Goal: Register for event/course

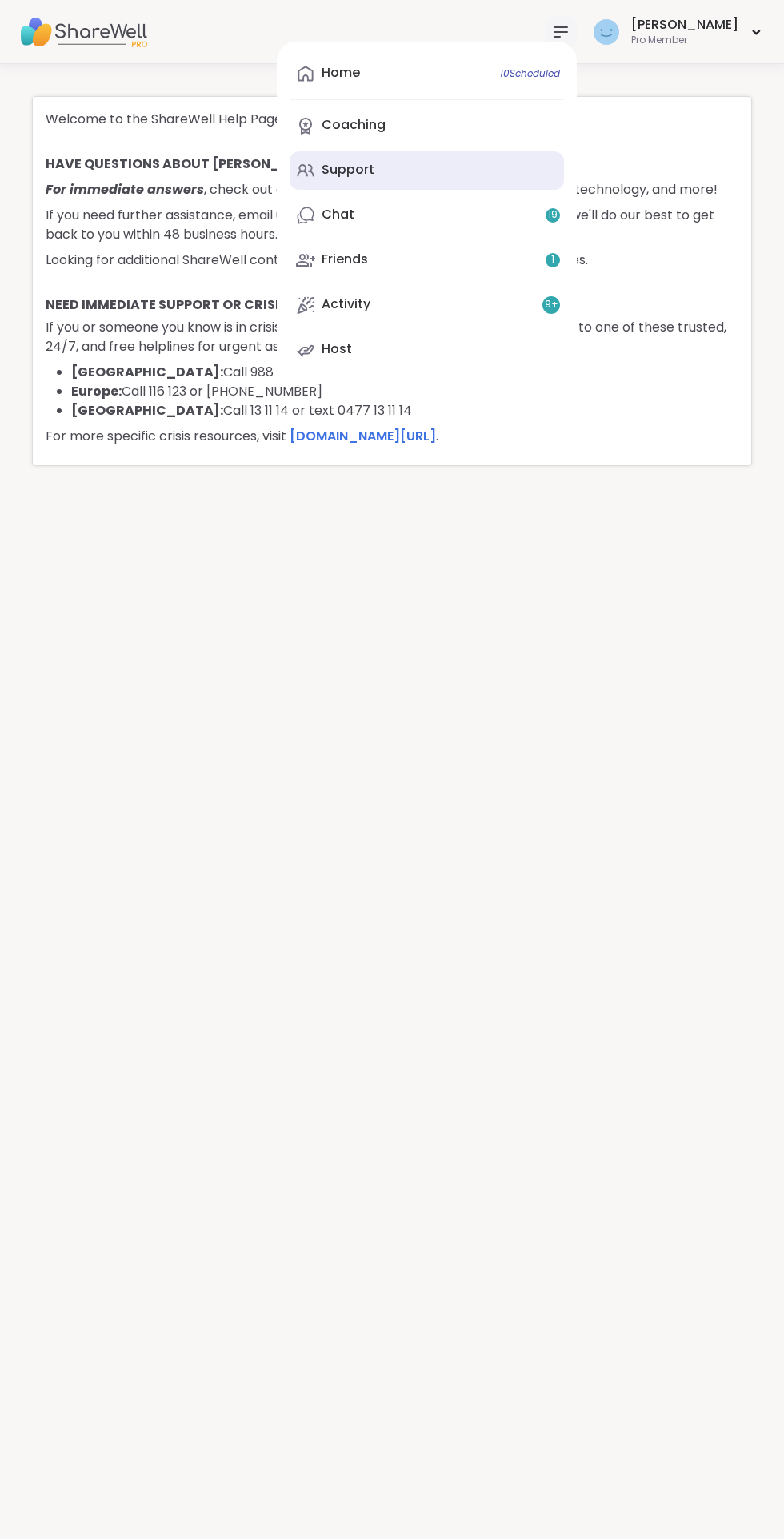
click at [375, 170] on div "Support" at bounding box center [348, 170] width 53 height 18
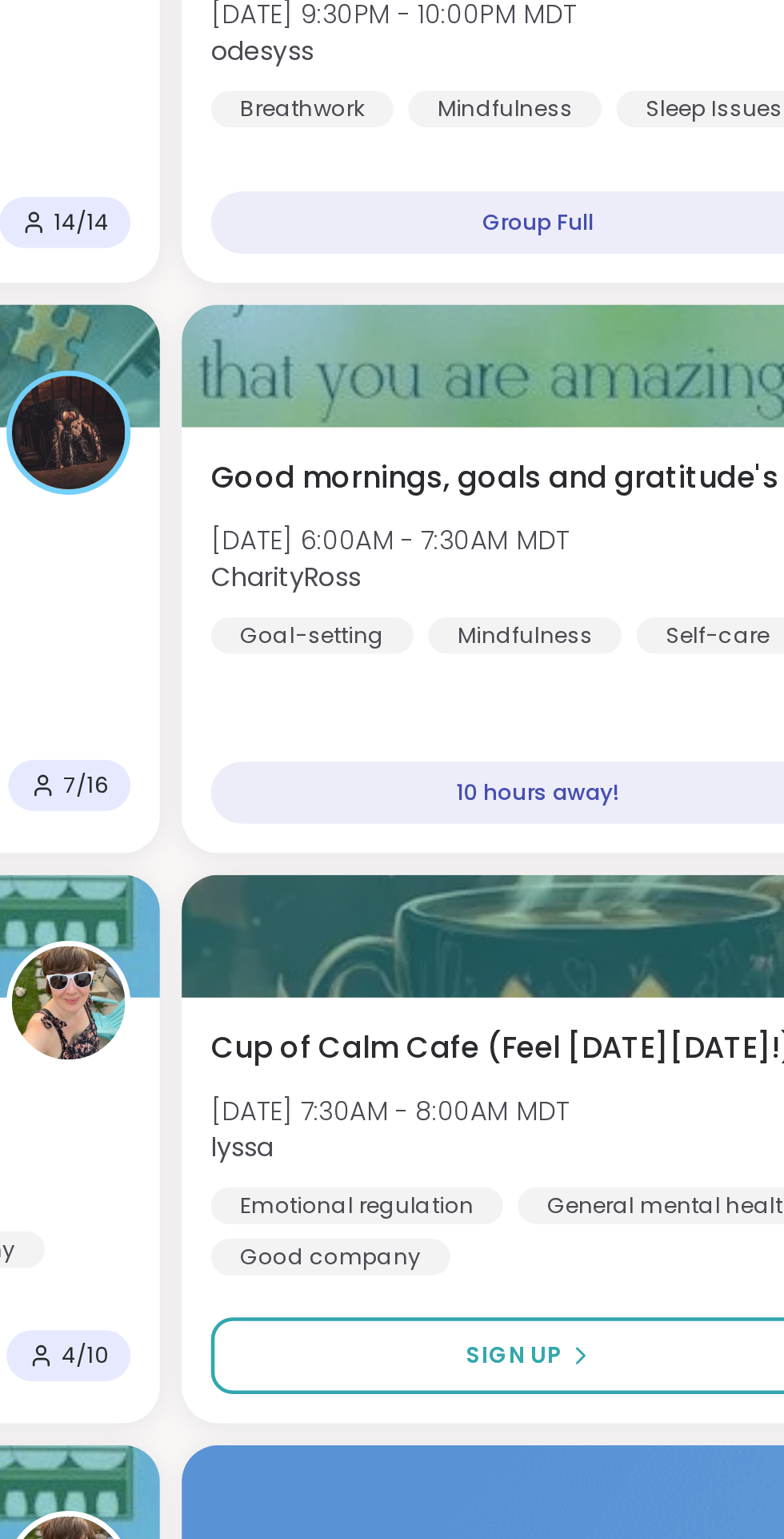
scroll to position [649, 0]
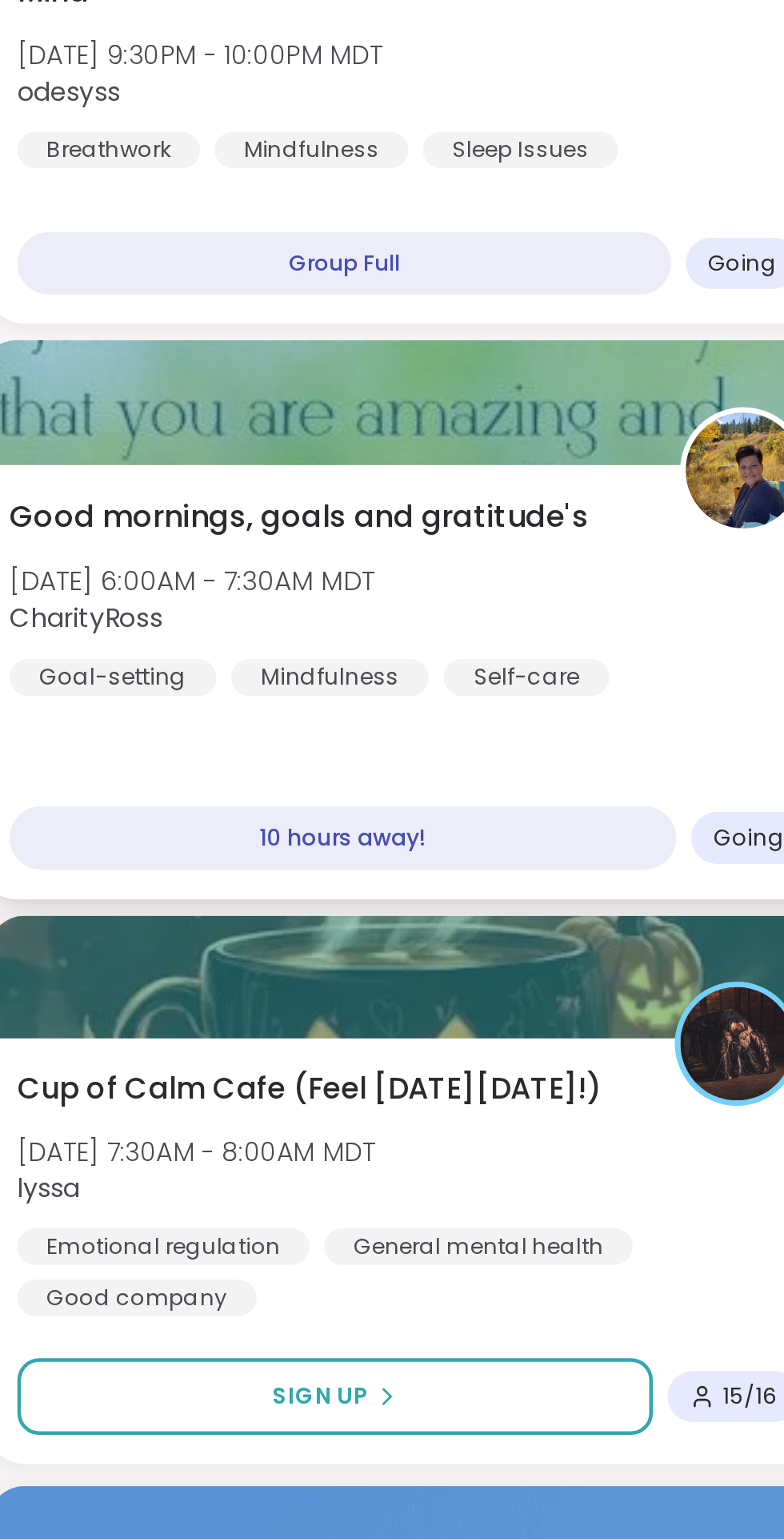
click at [542, 744] on div "Good mornings, goals and gratitude's [DATE] 6:00AM - 7:30AM MDT CharityRoss Goa…" at bounding box center [581, 767] width 350 height 88
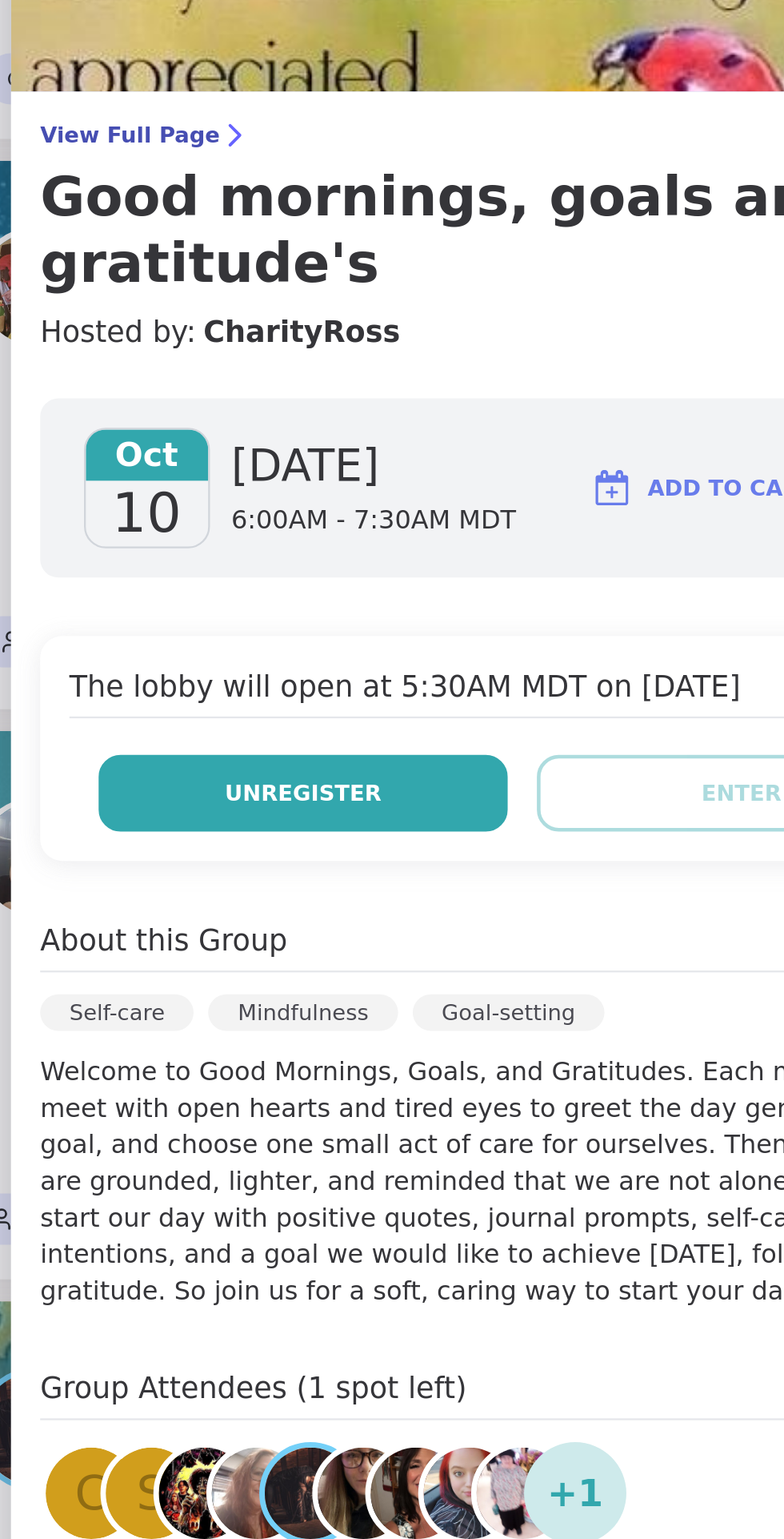
click at [469, 428] on span "Unregister" at bounding box center [464, 435] width 69 height 14
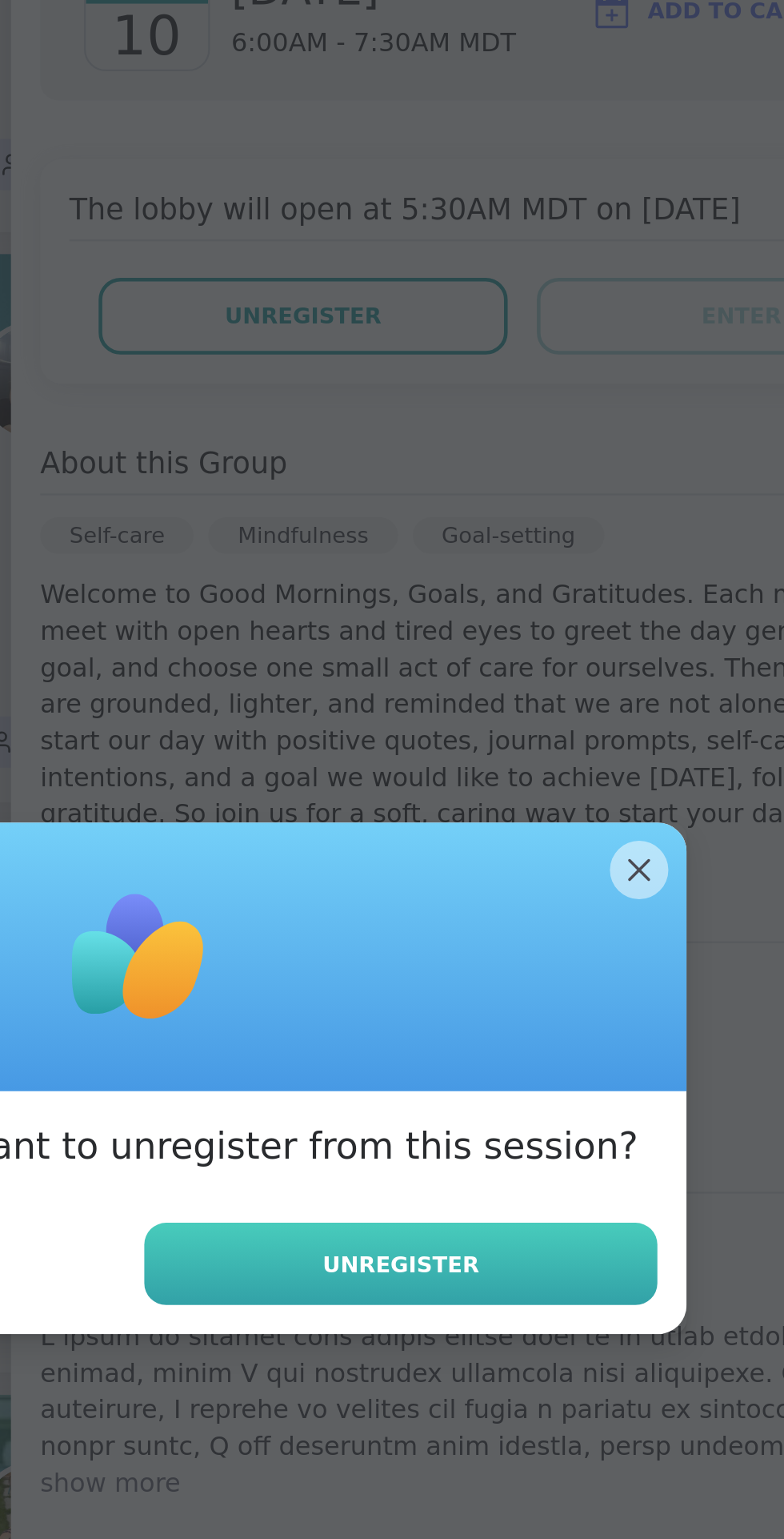
click at [514, 849] on span "Unregister" at bounding box center [507, 851] width 69 height 14
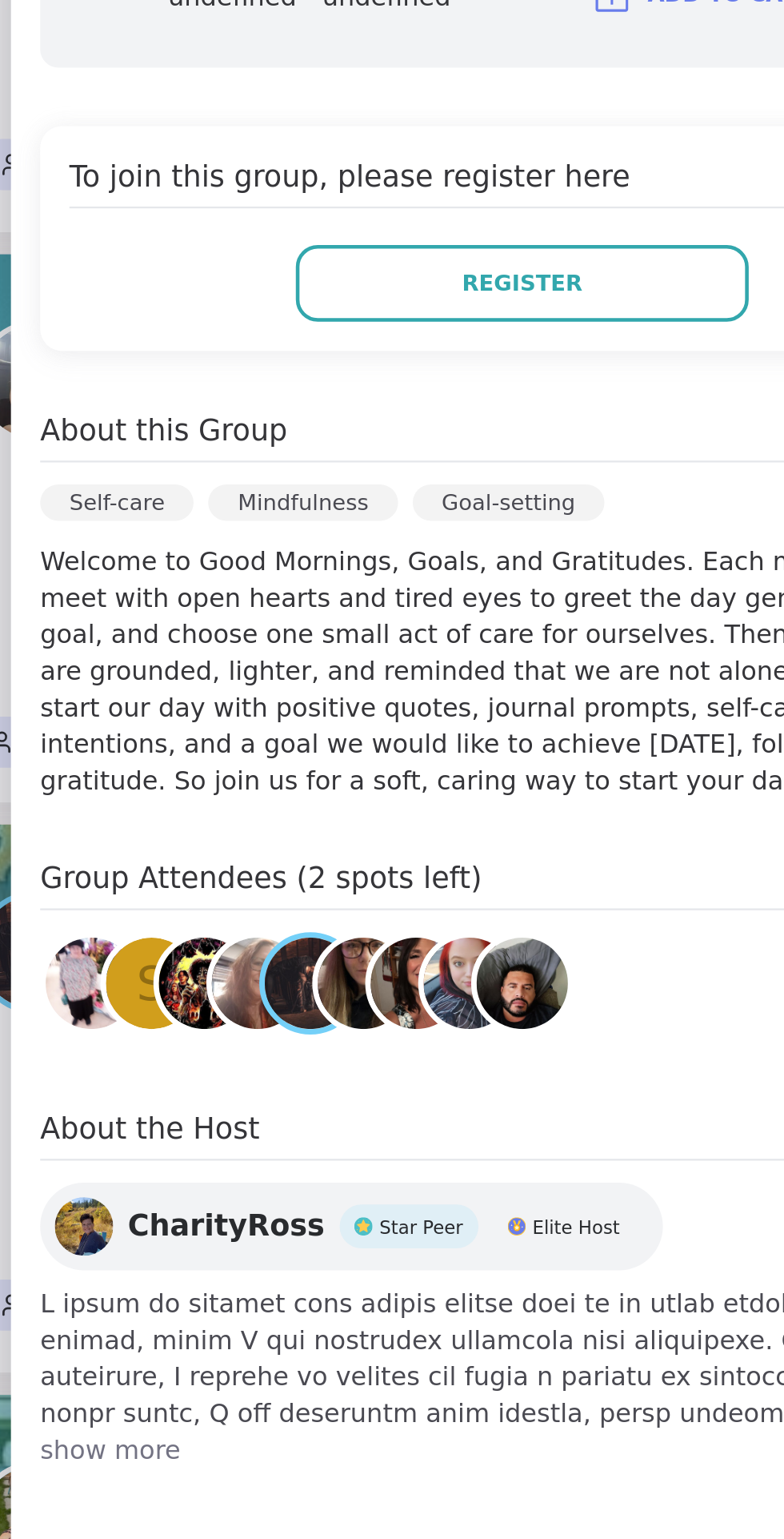
click at [661, 738] on div "undefined - undefined Add to Calendar To join this group, please register here …" at bounding box center [560, 601] width 448 height 702
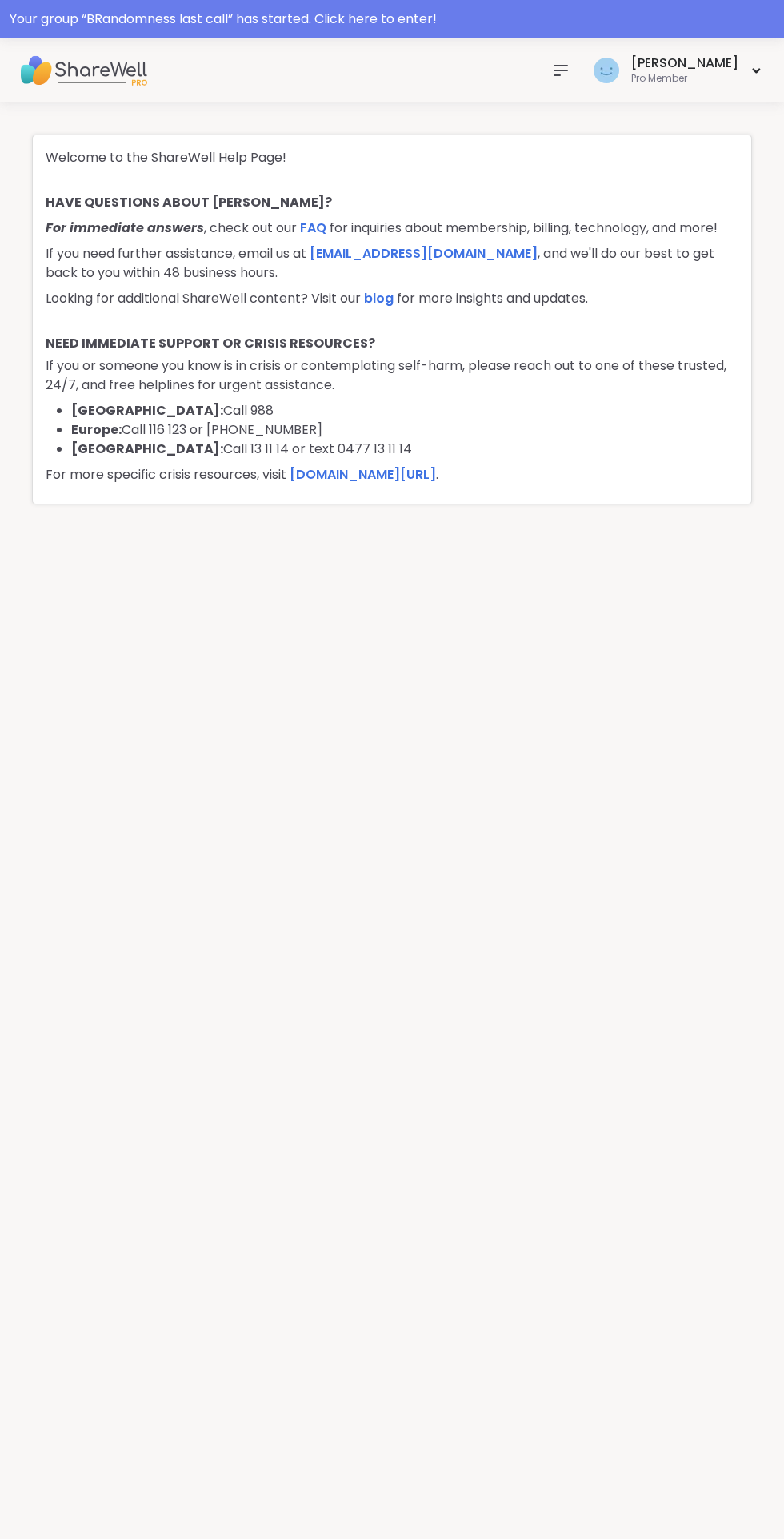
click at [571, 77] on icon at bounding box center [560, 70] width 19 height 19
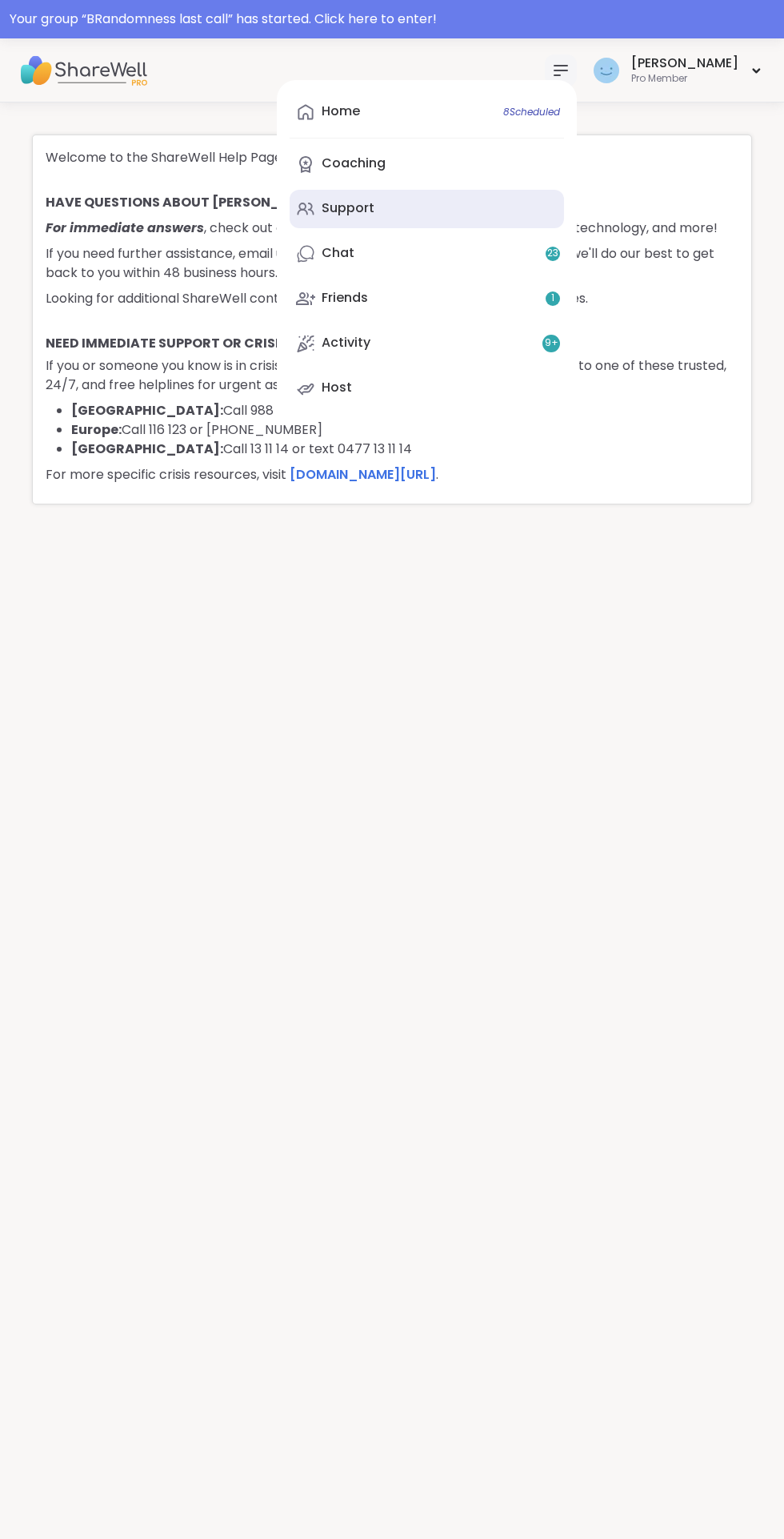
click at [375, 210] on div "Support" at bounding box center [348, 209] width 53 height 18
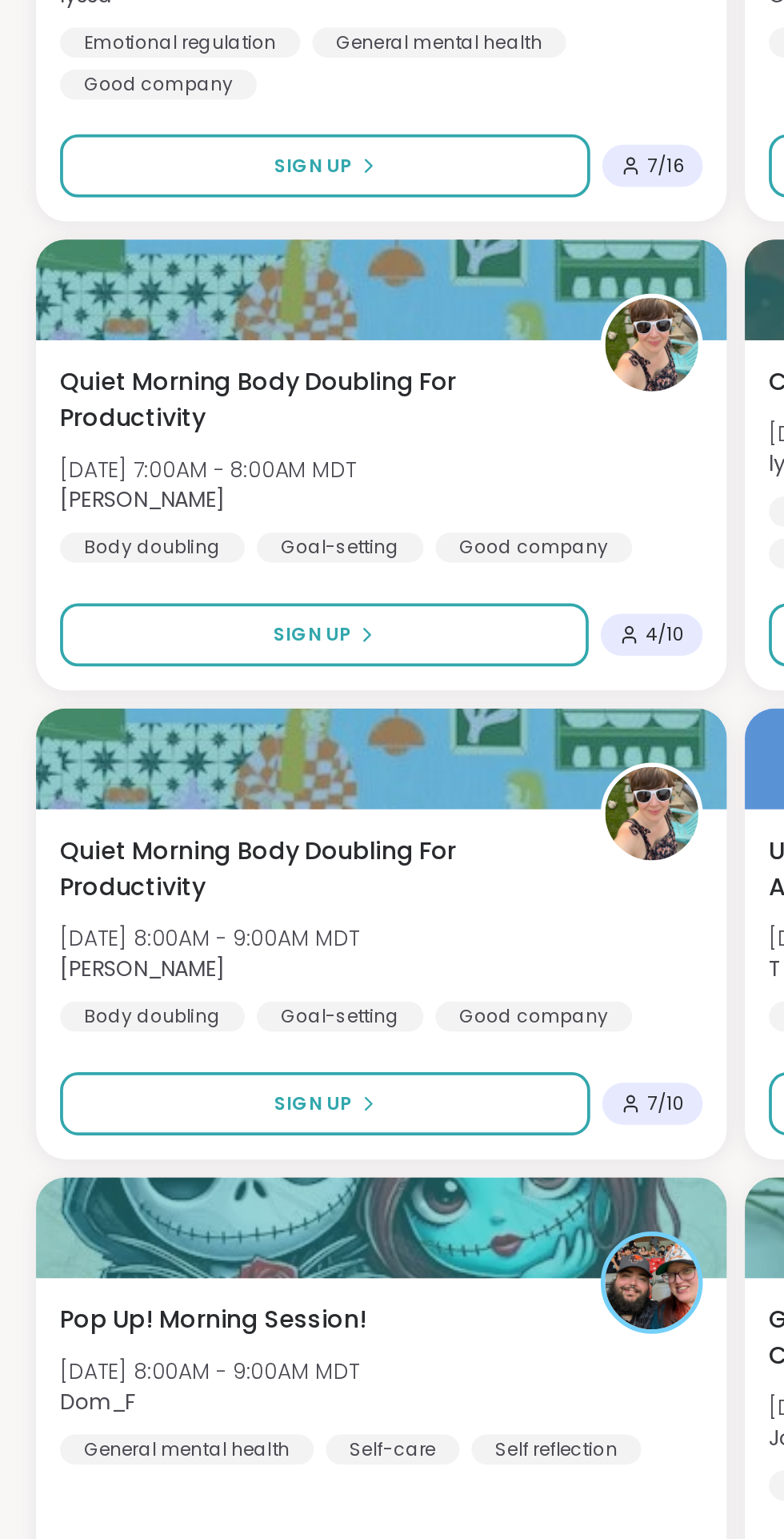
scroll to position [729, 0]
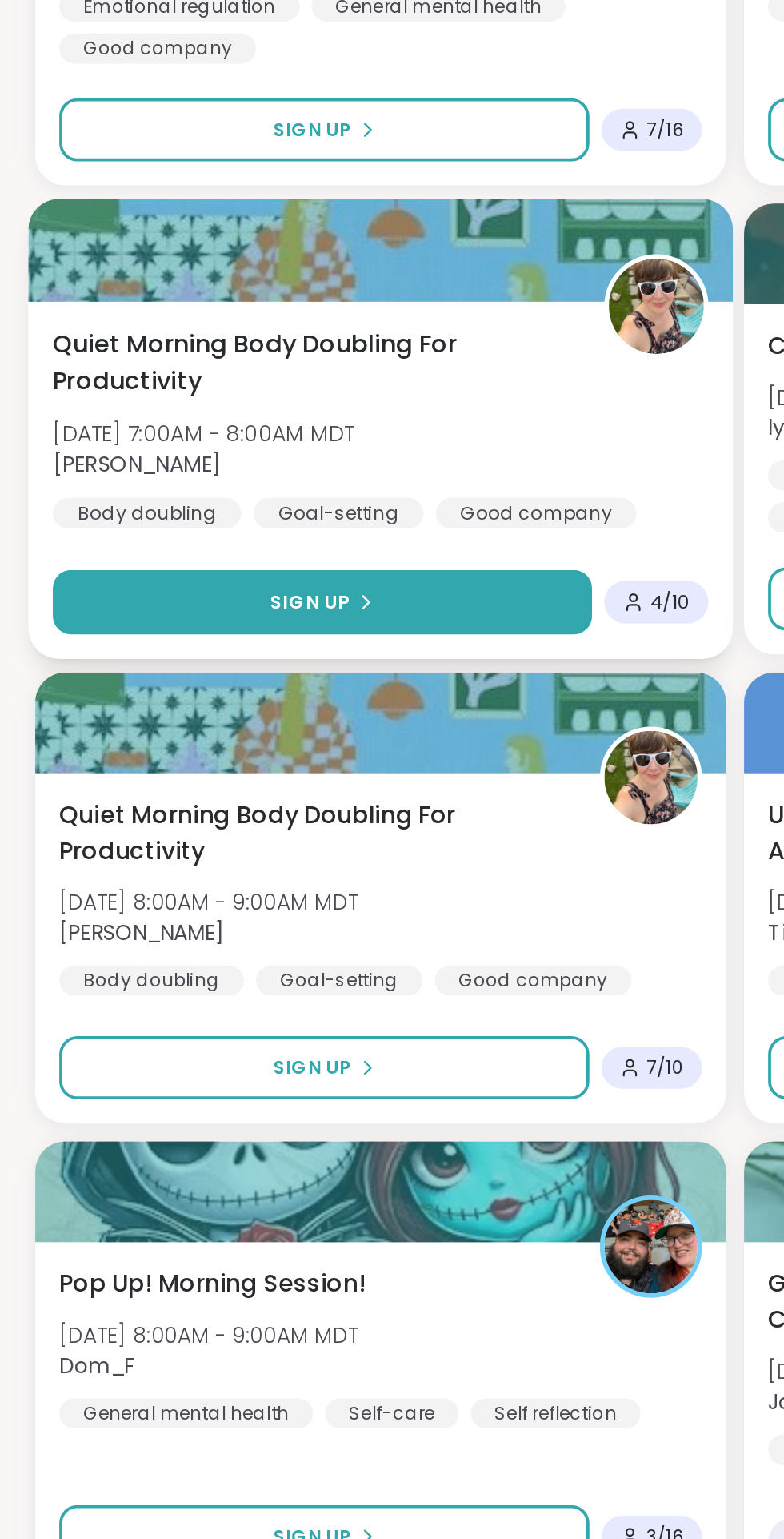
click at [206, 1030] on button "Sign Up" at bounding box center [173, 1040] width 288 height 34
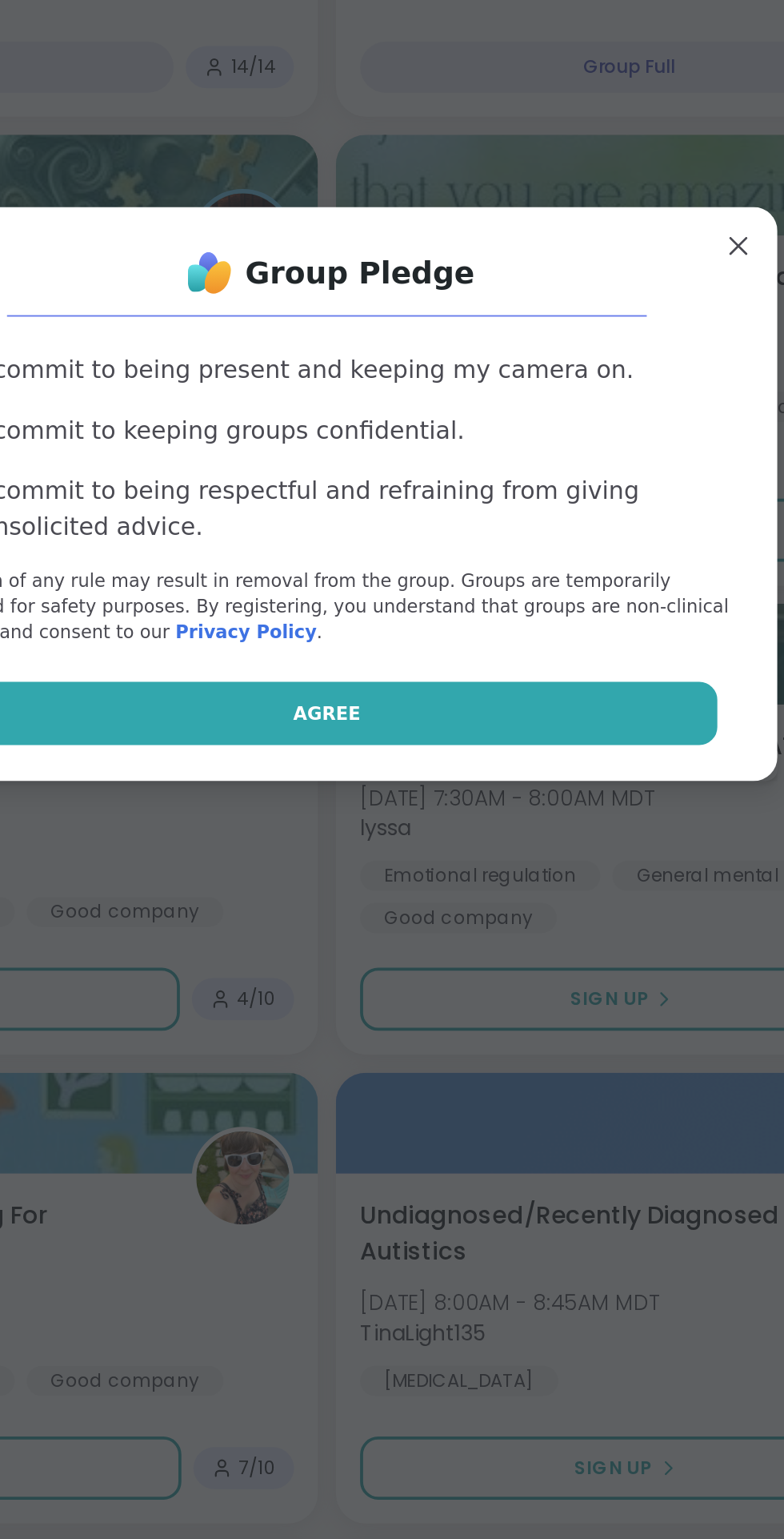
click at [405, 879] on span "Agree" at bounding box center [393, 886] width 36 height 14
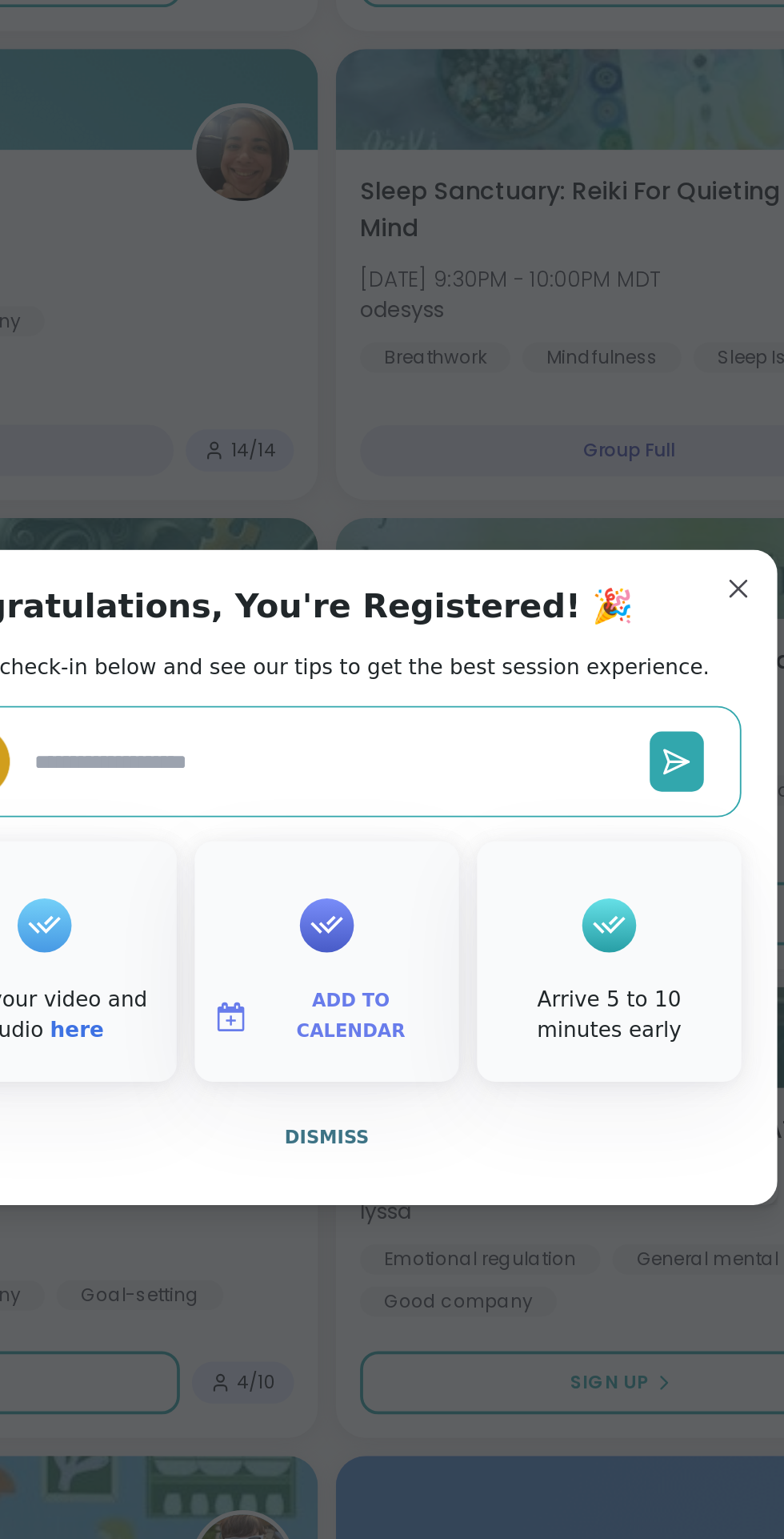
click at [409, 846] on span "Add to Calendar" at bounding box center [405, 843] width 96 height 31
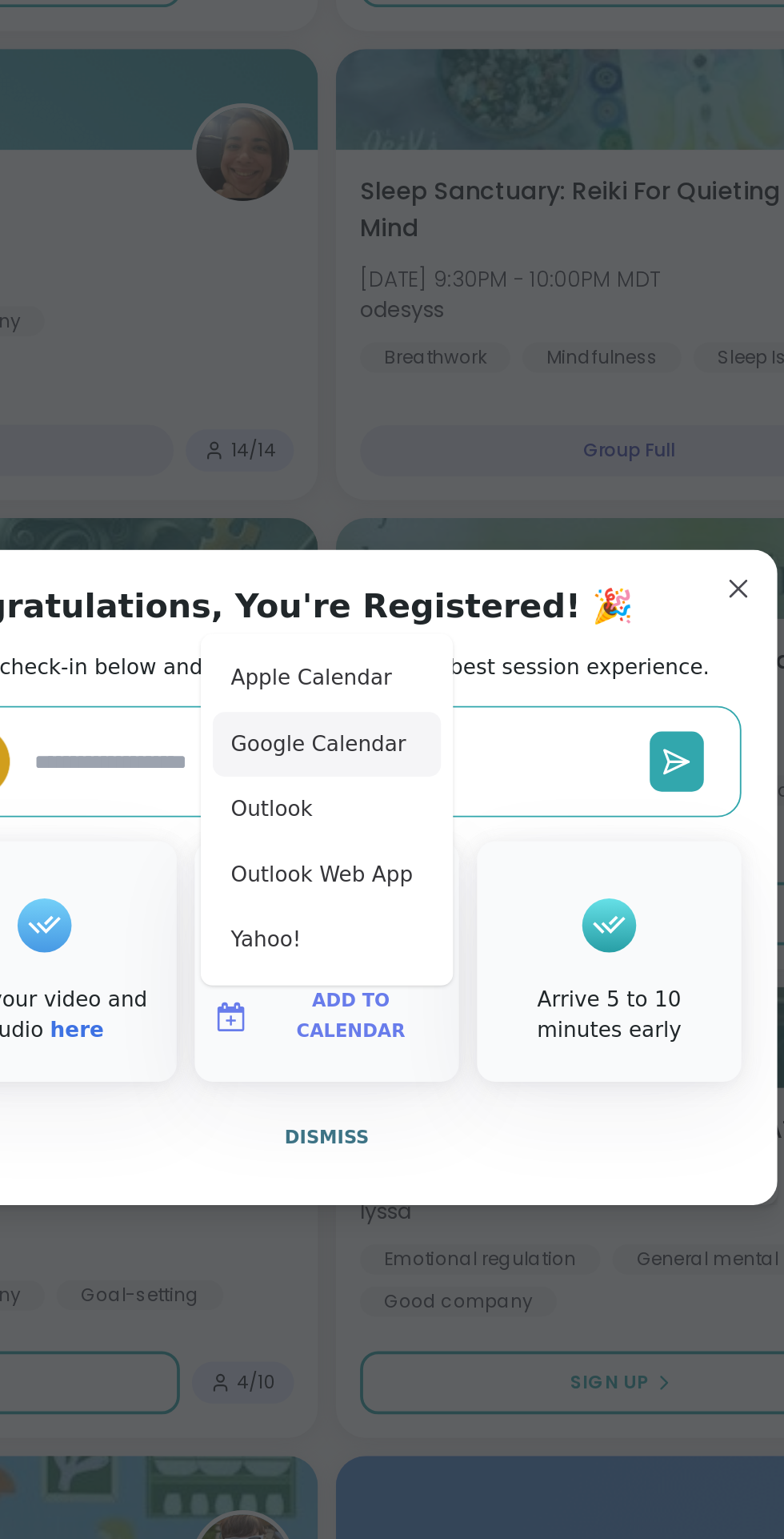
click at [407, 702] on button "Google Calendar" at bounding box center [391, 698] width 121 height 35
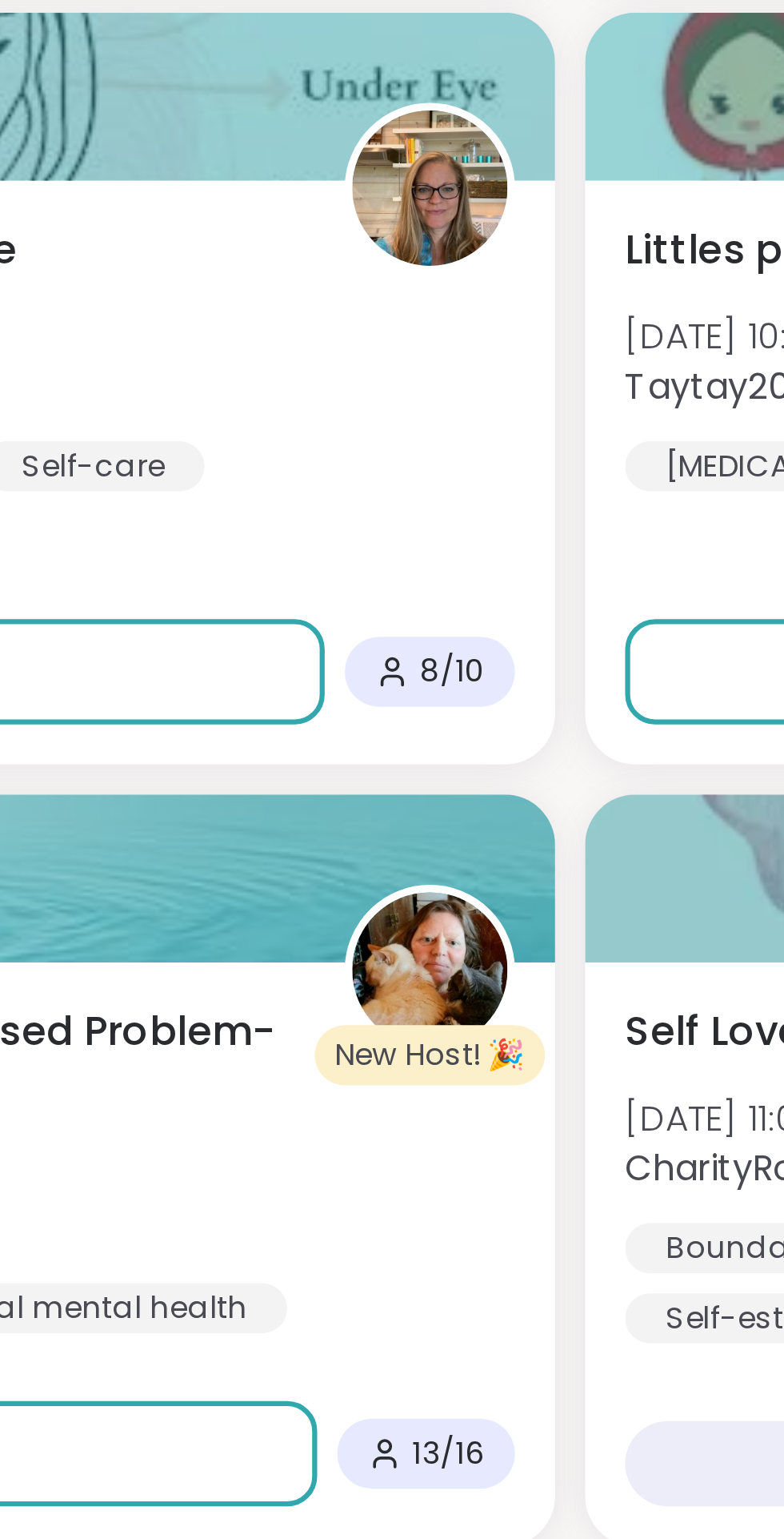
scroll to position [2126, 0]
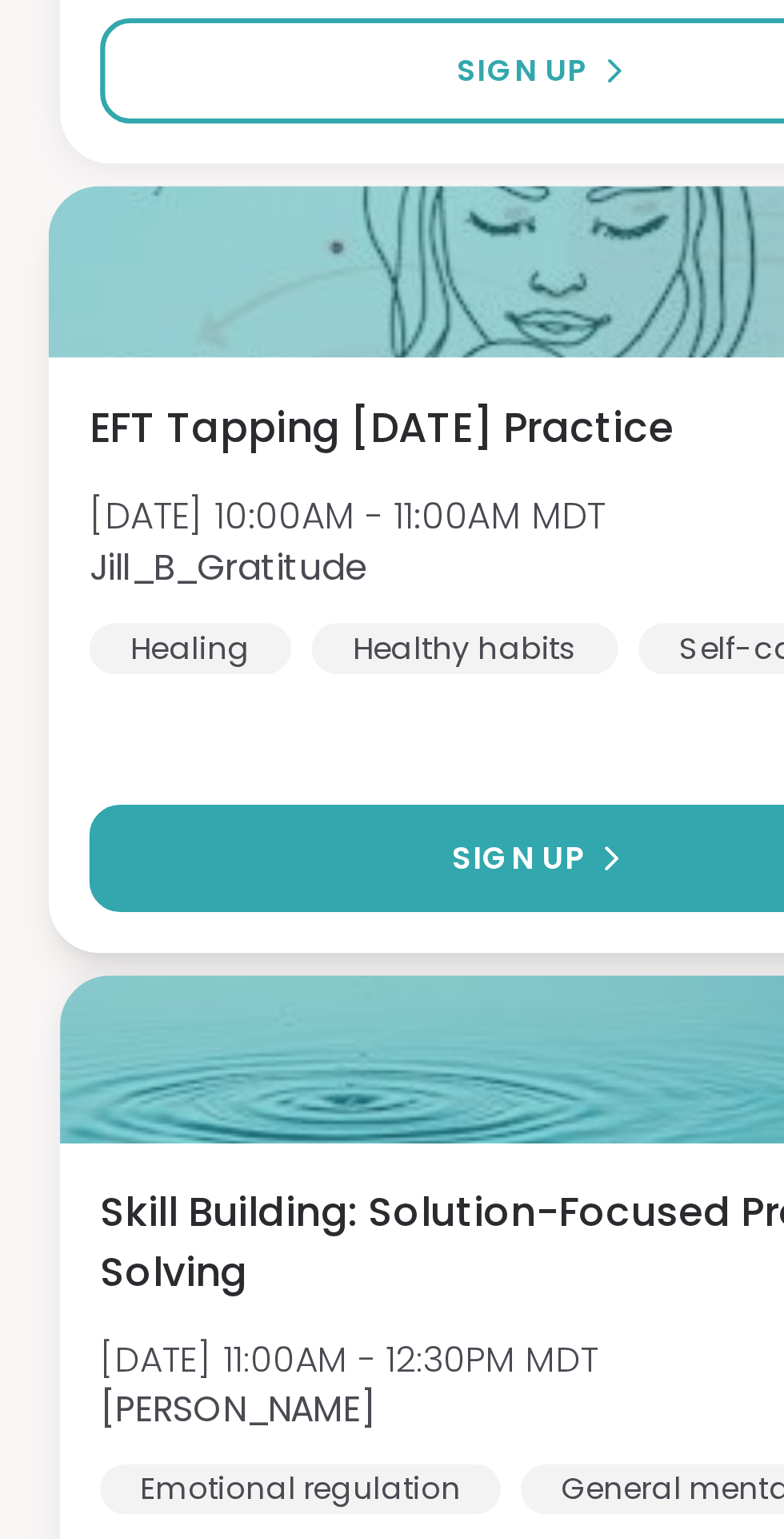
click at [163, 885] on span "Sign Up" at bounding box center [165, 891] width 42 height 14
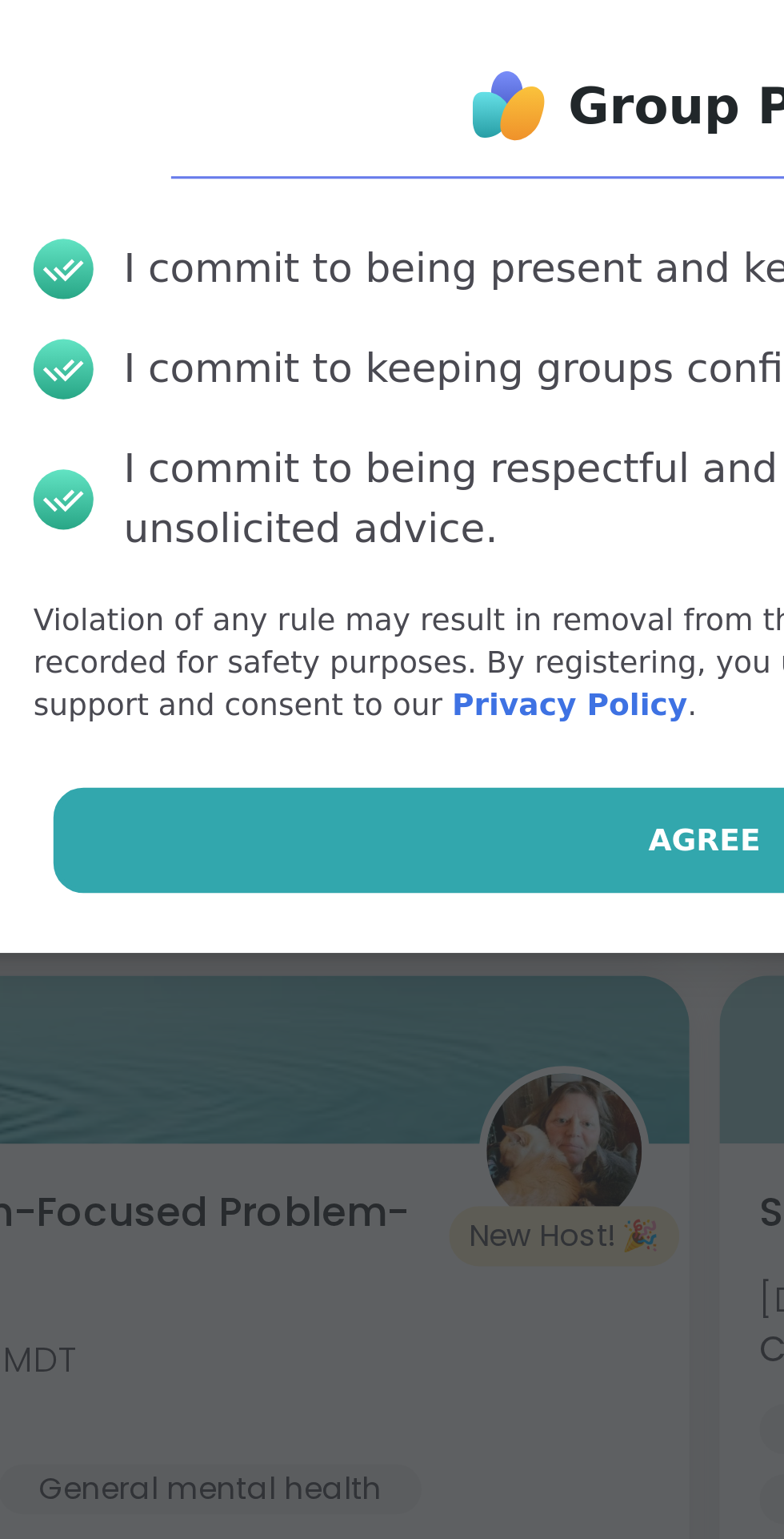
click at [389, 888] on span "Agree" at bounding box center [393, 886] width 36 height 14
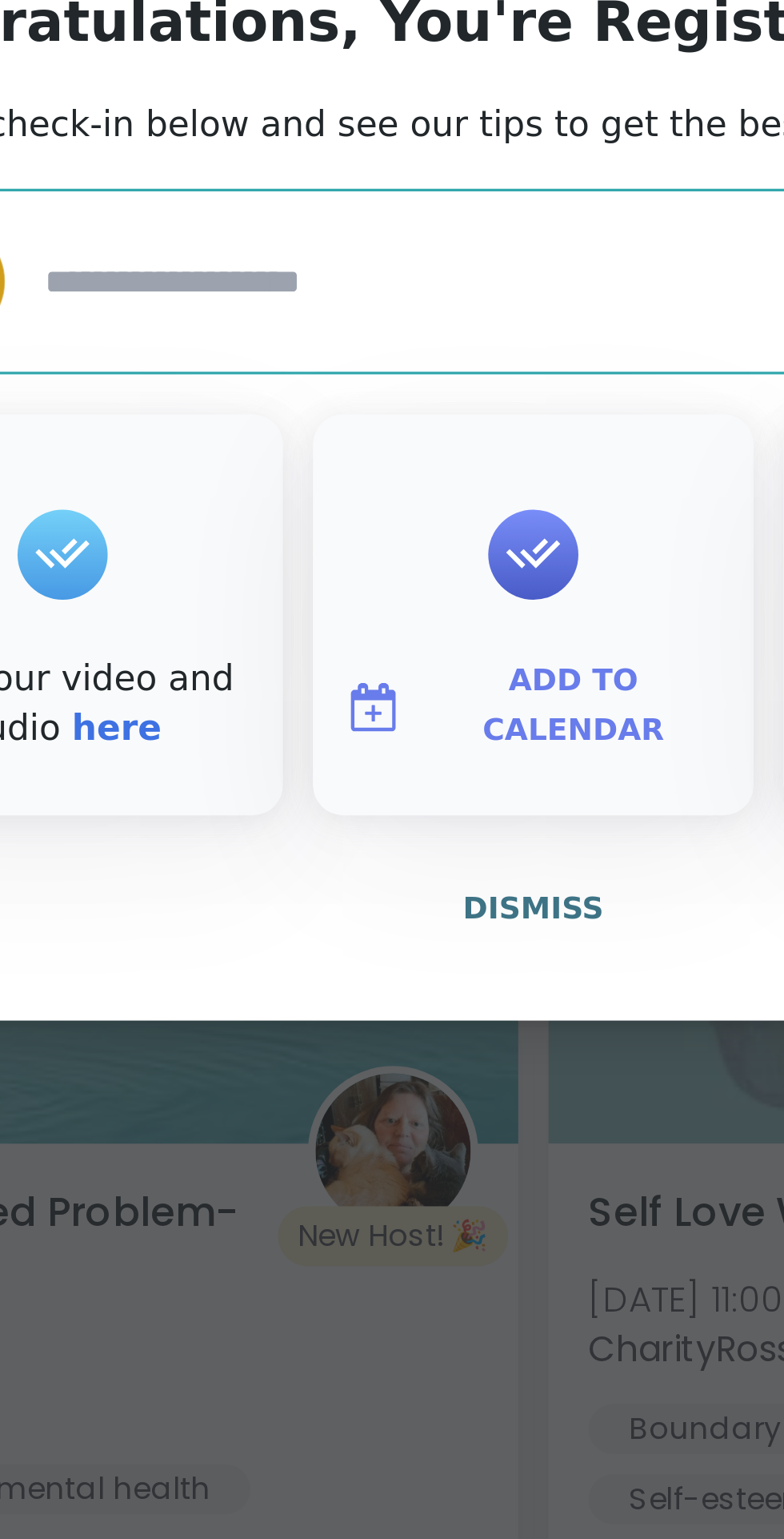
click at [403, 845] on span "Add to Calendar" at bounding box center [405, 843] width 96 height 31
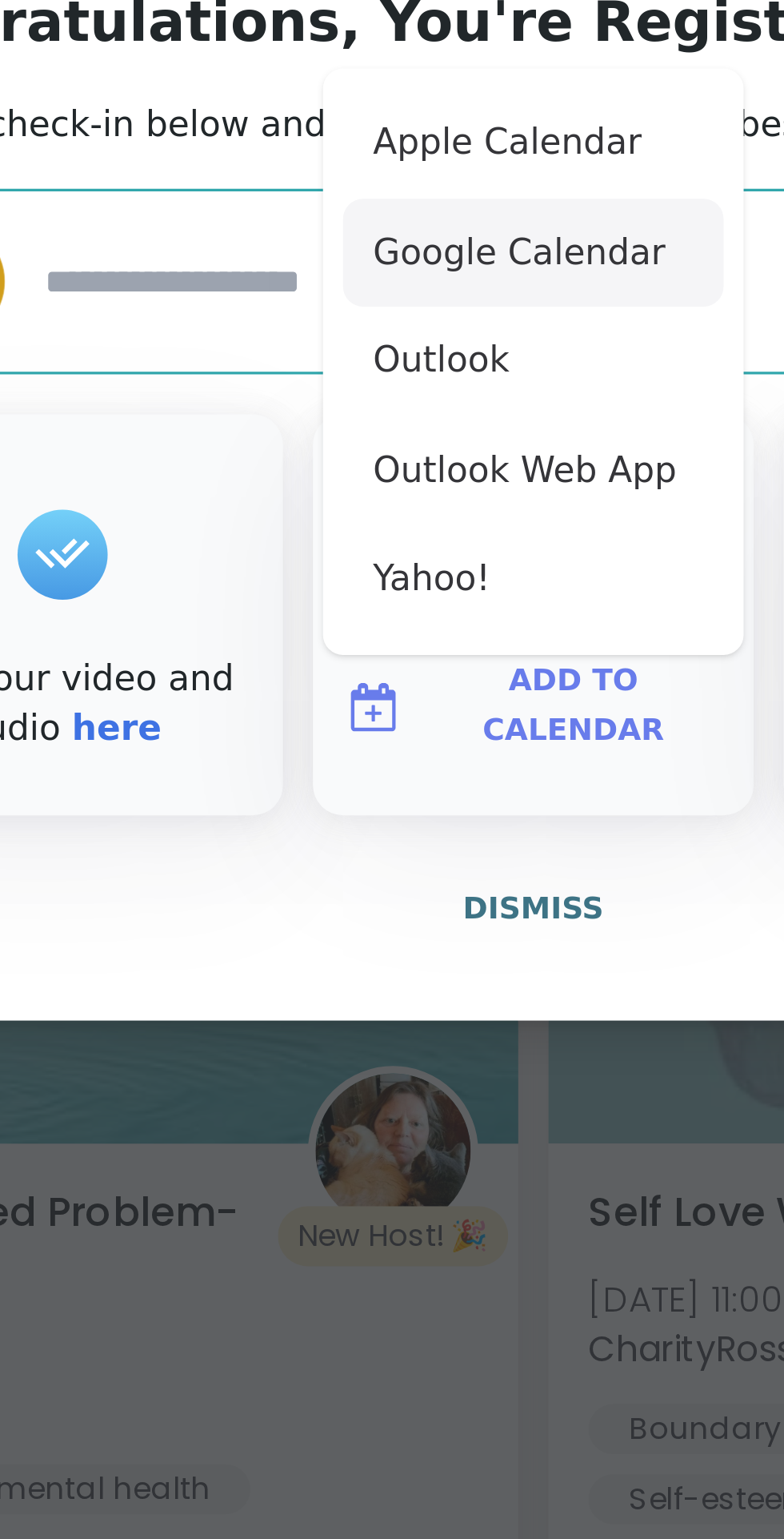
click at [396, 695] on button "Google Calendar" at bounding box center [391, 698] width 121 height 35
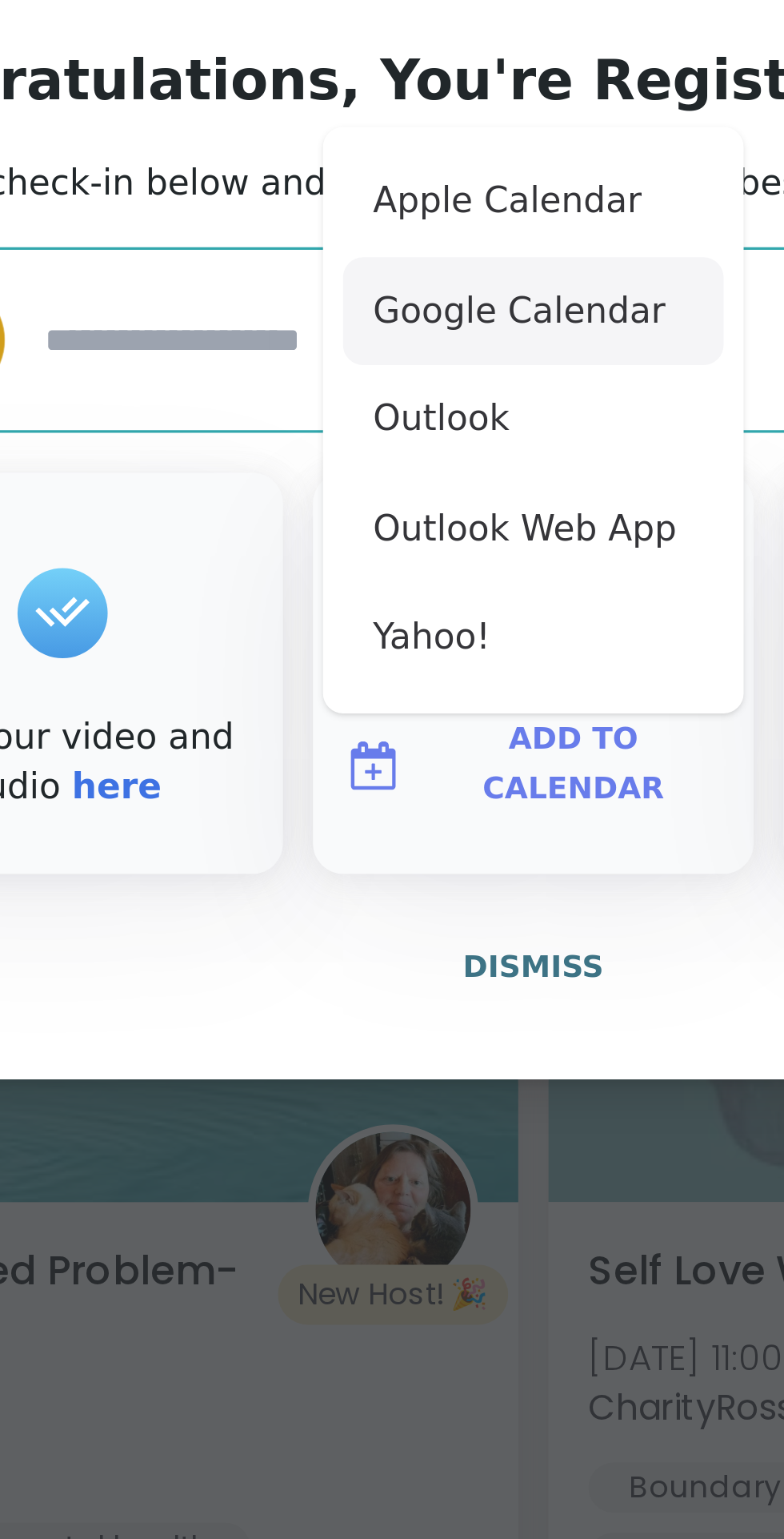
type textarea "*"
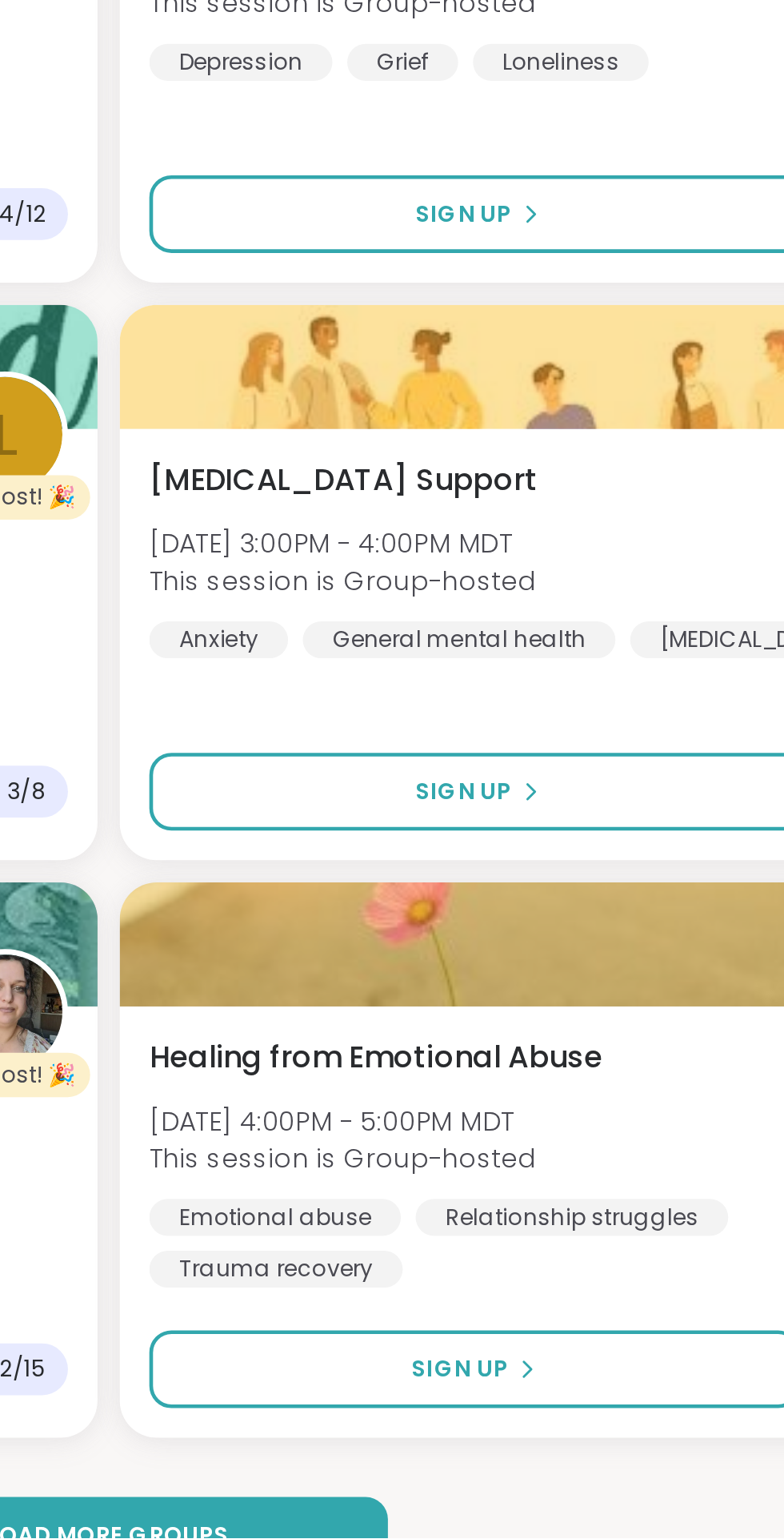
scroll to position [3330, 0]
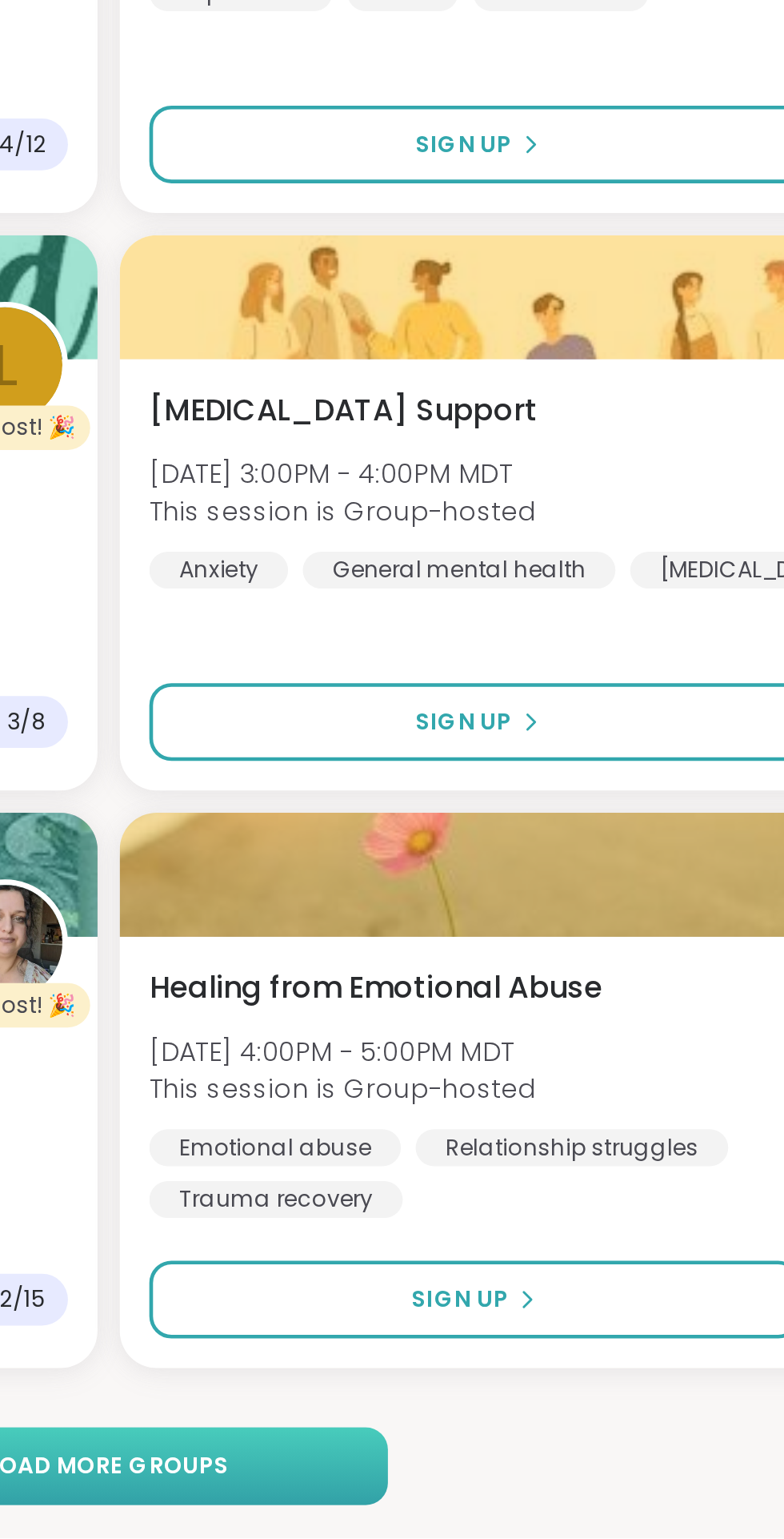
click at [433, 1503] on span "Load more groups" at bounding box center [392, 1508] width 104 height 14
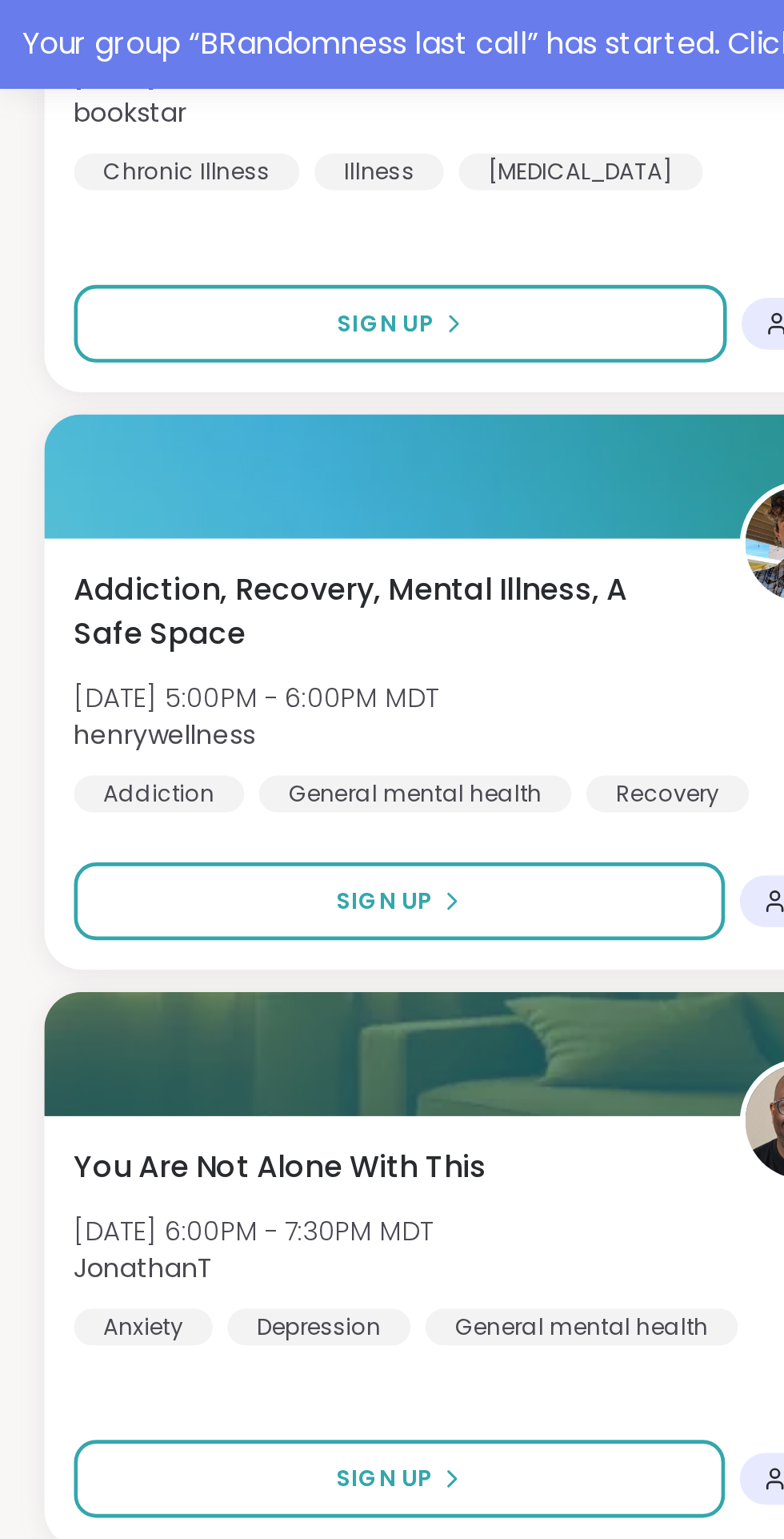
scroll to position [4830, 0]
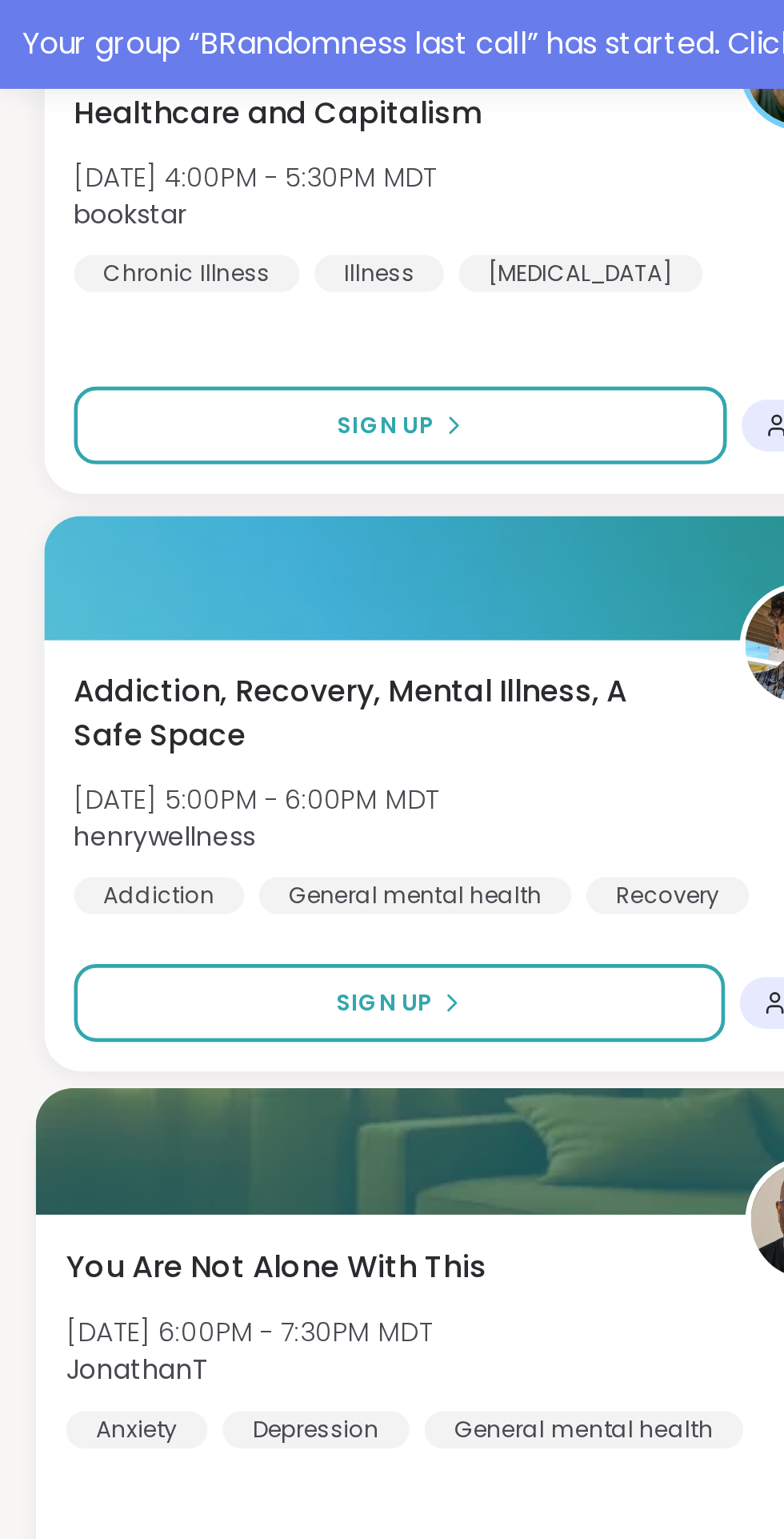
click at [292, 541] on div "You Are Not Alone With This Fri, Oct 10 | 6:00PM - 7:30PM MDT JonathanT Anxiety…" at bounding box center [203, 582] width 350 height 88
